Goal: Navigation & Orientation: Find specific page/section

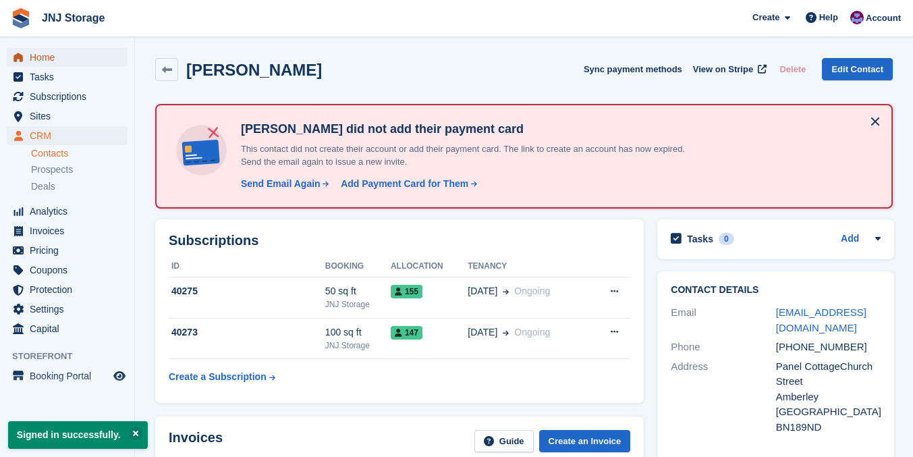
click at [82, 59] on span "Home" at bounding box center [70, 57] width 81 height 19
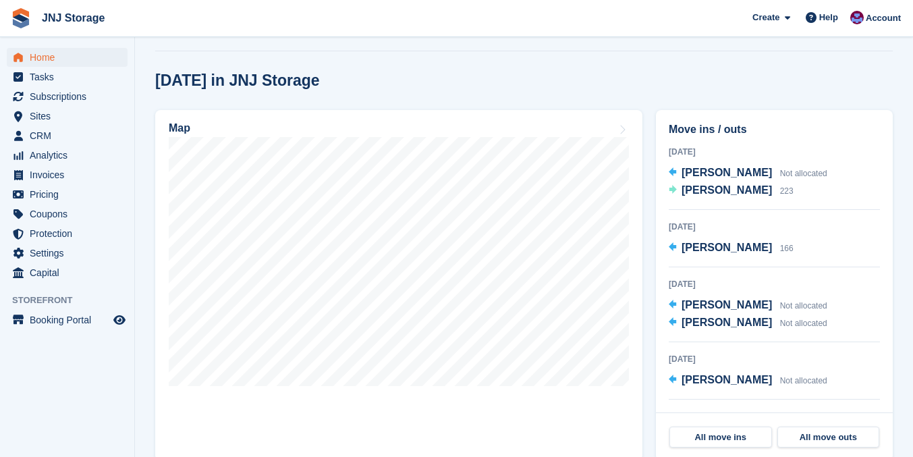
scroll to position [332, 0]
